Goal: Information Seeking & Learning: Learn about a topic

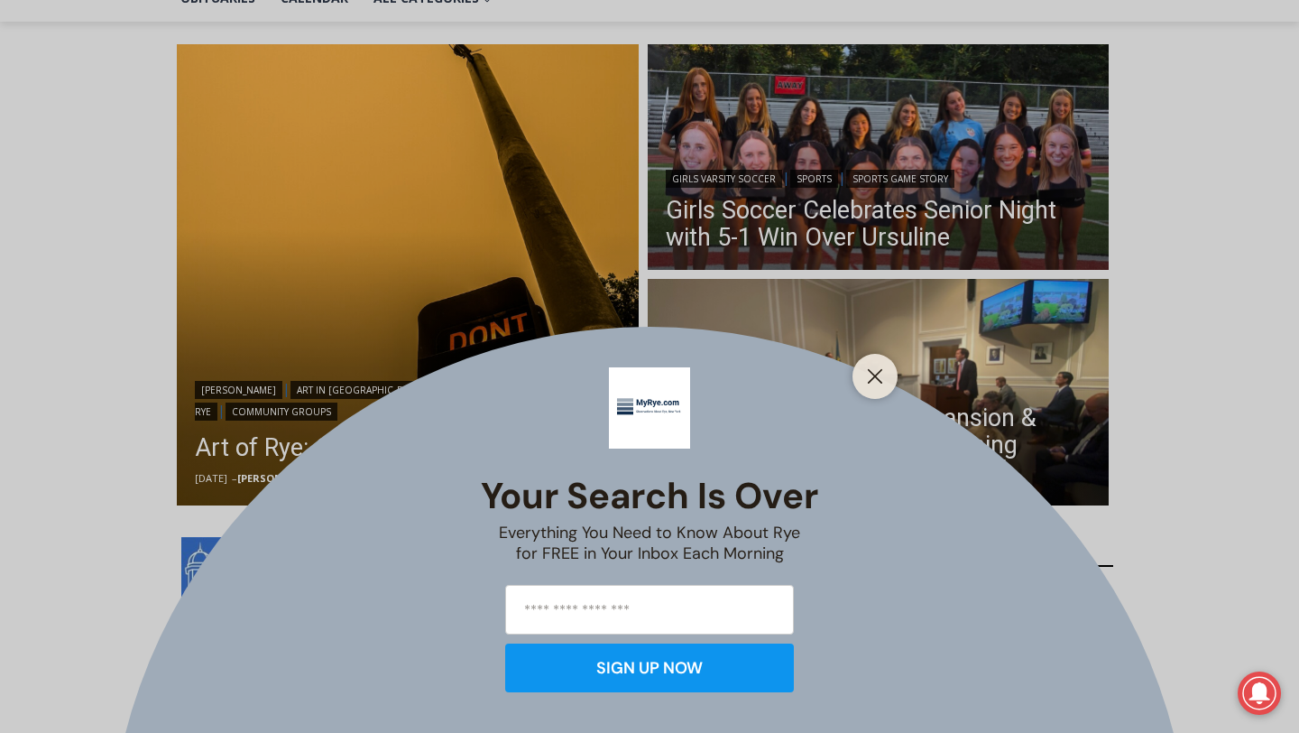
scroll to position [462, 0]
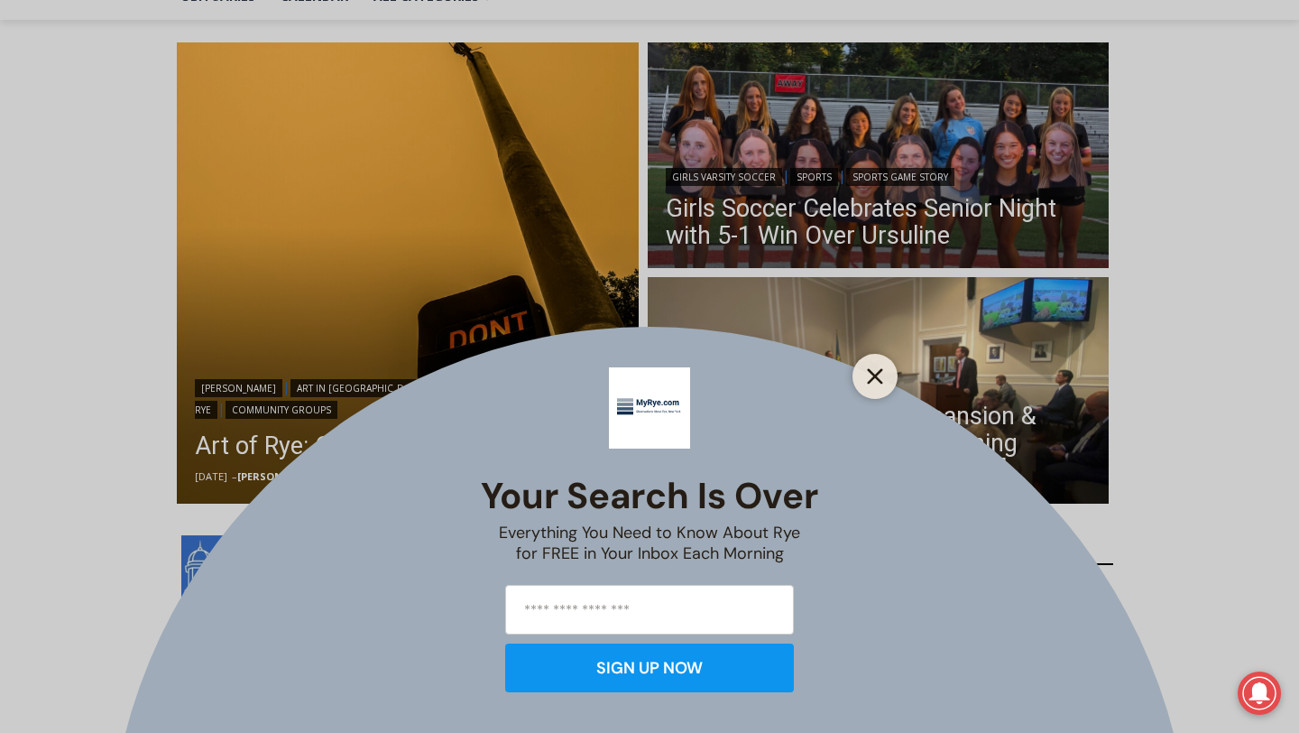
click at [876, 379] on line "Close" at bounding box center [875, 376] width 13 height 13
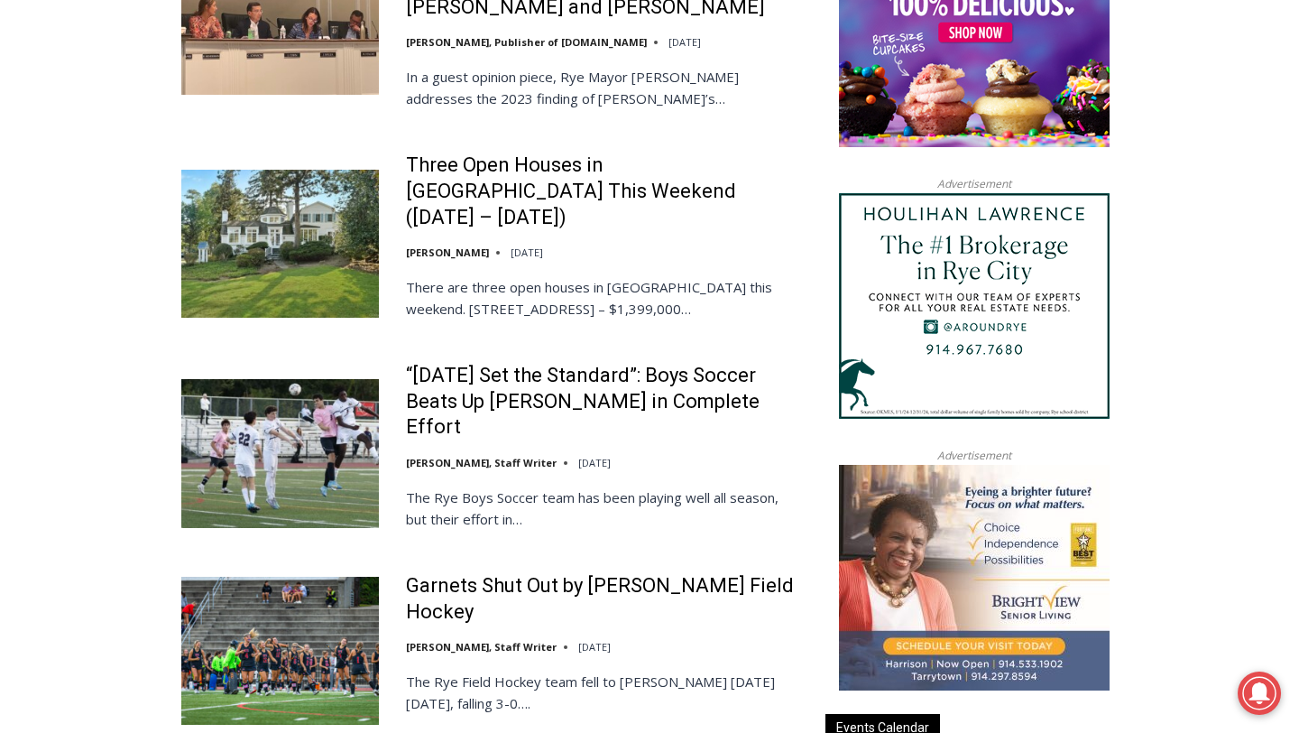
scroll to position [1824, 0]
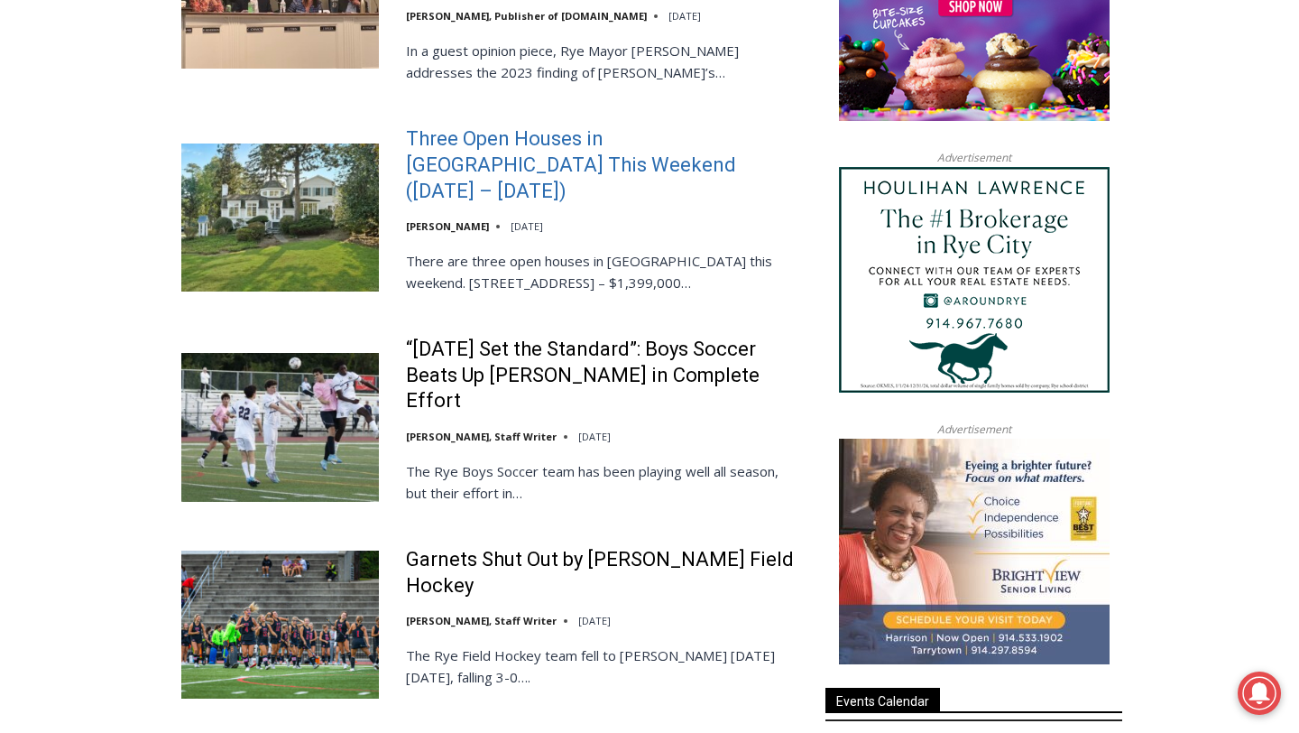
click at [646, 126] on link "Three Open Houses in [GEOGRAPHIC_DATA] This Weekend ([DATE] – [DATE])" at bounding box center [604, 165] width 396 height 78
